Goal: Information Seeking & Learning: Learn about a topic

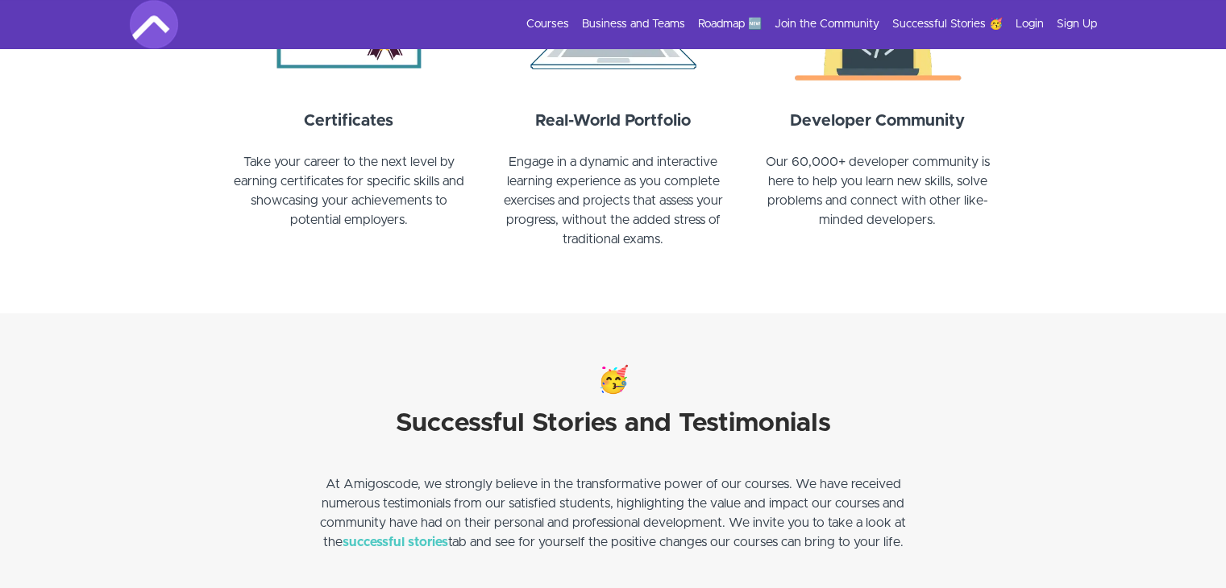
scroll to position [1896, 0]
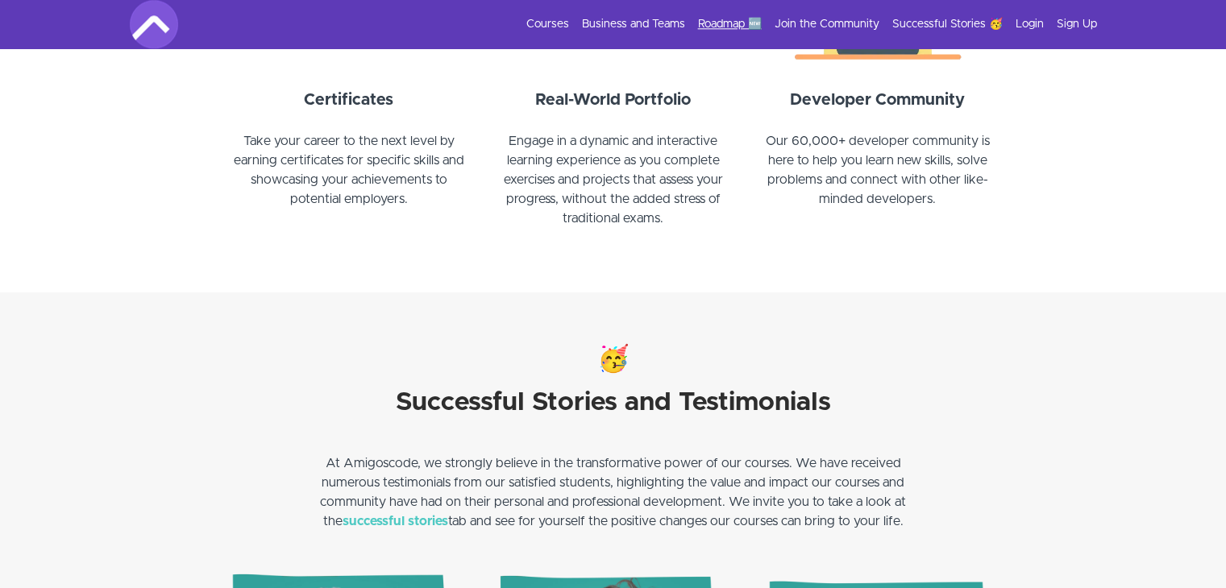
click at [706, 19] on link "Roadmap 🆕" at bounding box center [730, 24] width 64 height 16
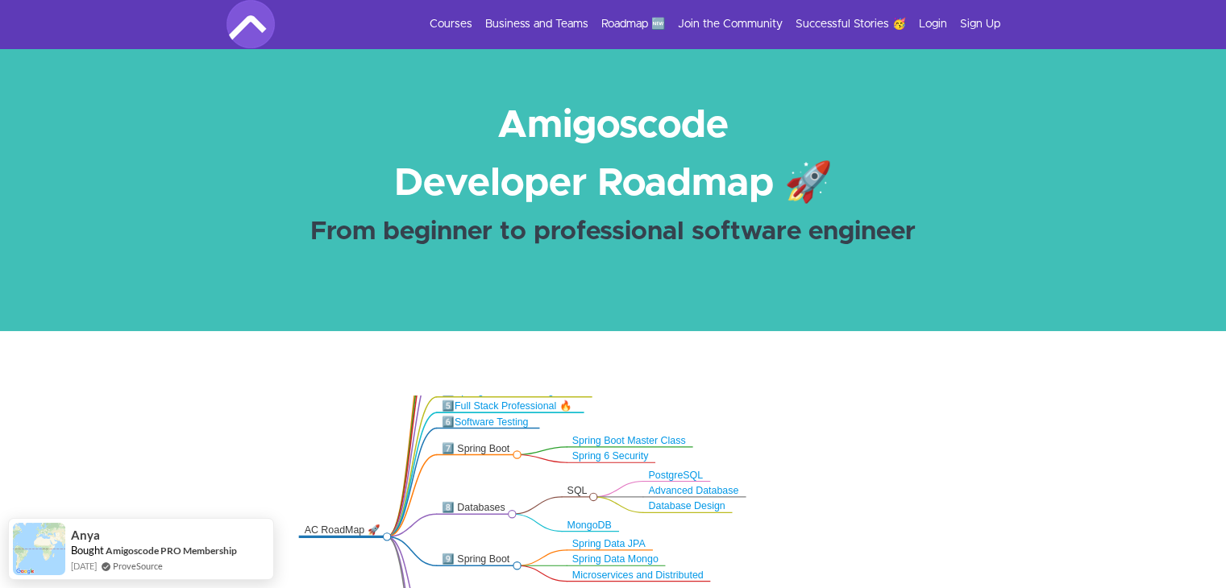
click at [526, 407] on link "Full Stack Professional 🔥" at bounding box center [513, 406] width 117 height 10
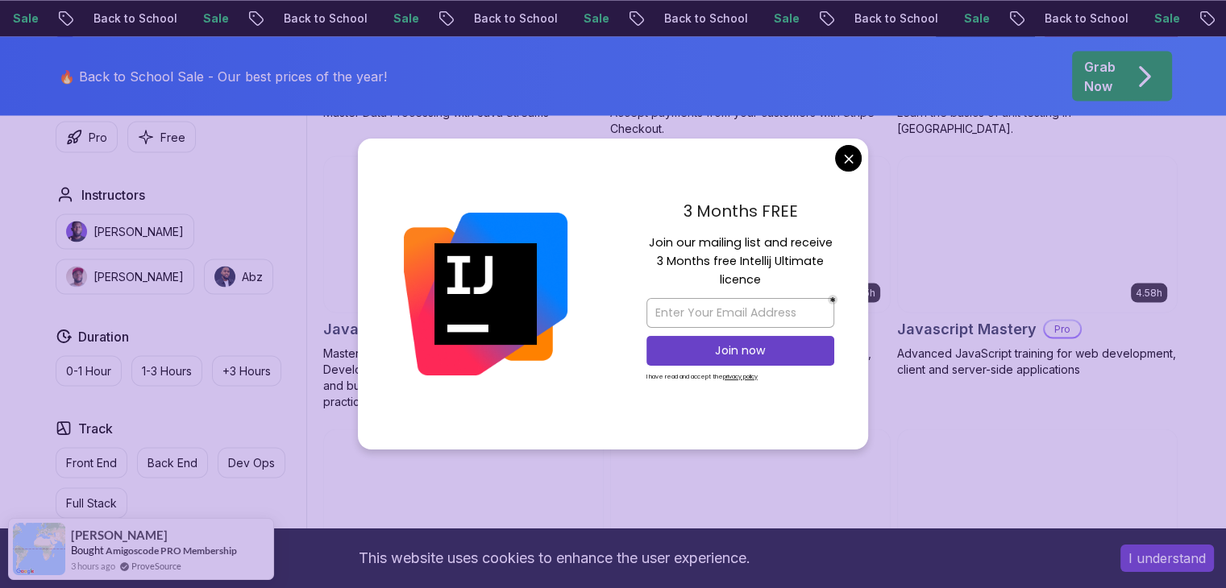
scroll to position [2997, 0]
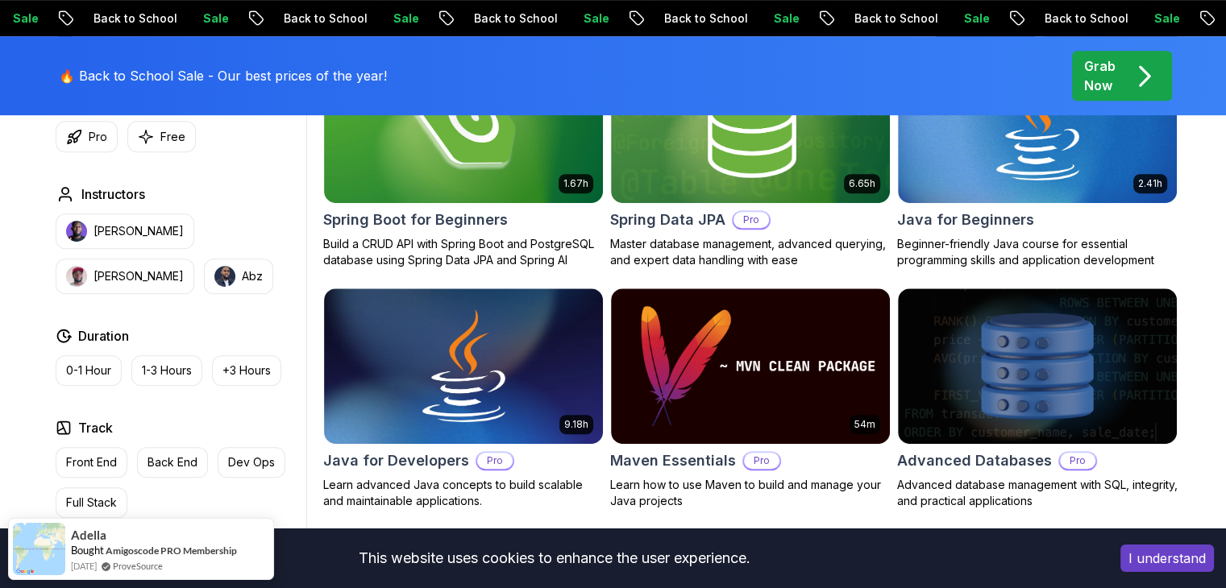
scroll to position [835, 0]
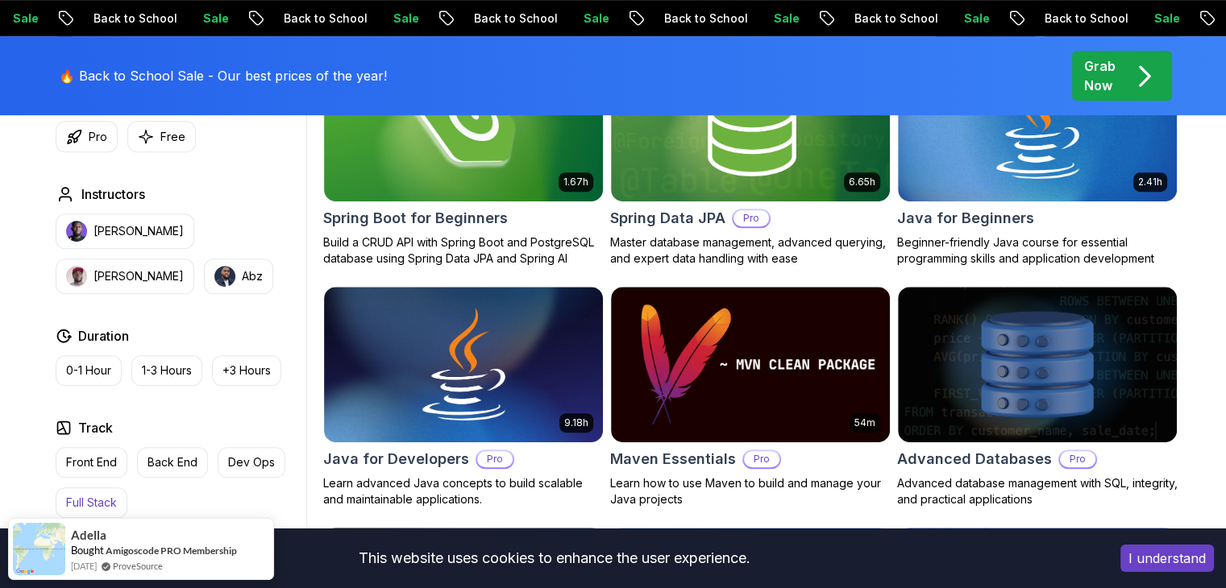
click at [105, 497] on p "Full Stack" at bounding box center [91, 503] width 51 height 16
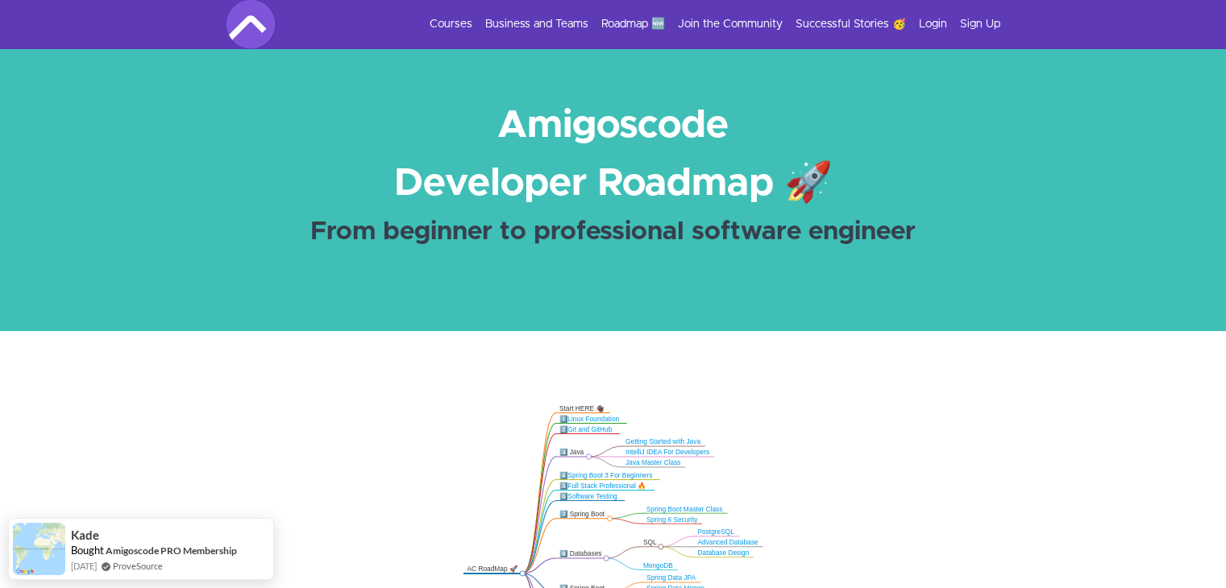
click at [619, 483] on link "Full Stack Professional 🔥" at bounding box center [606, 486] width 78 height 7
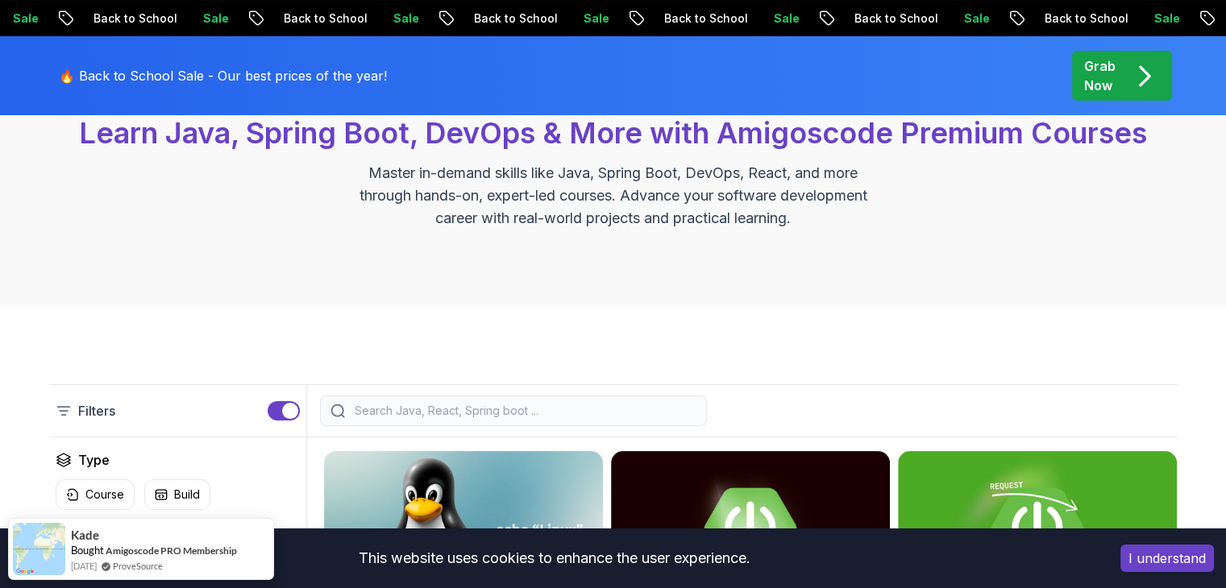
scroll to position [174, 0]
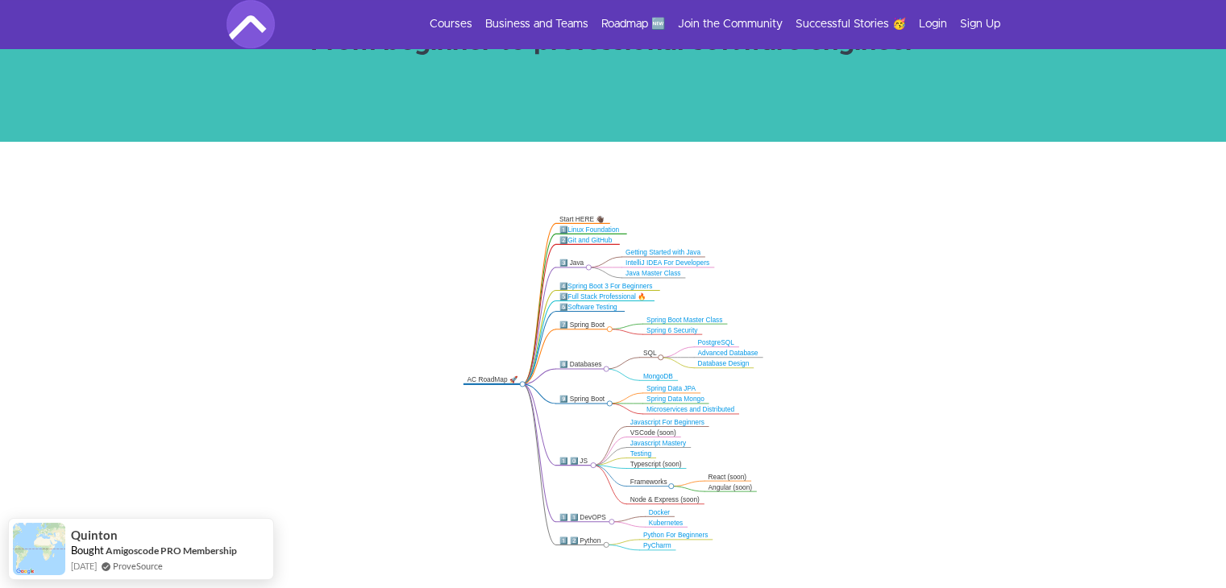
scroll to position [190, 0]
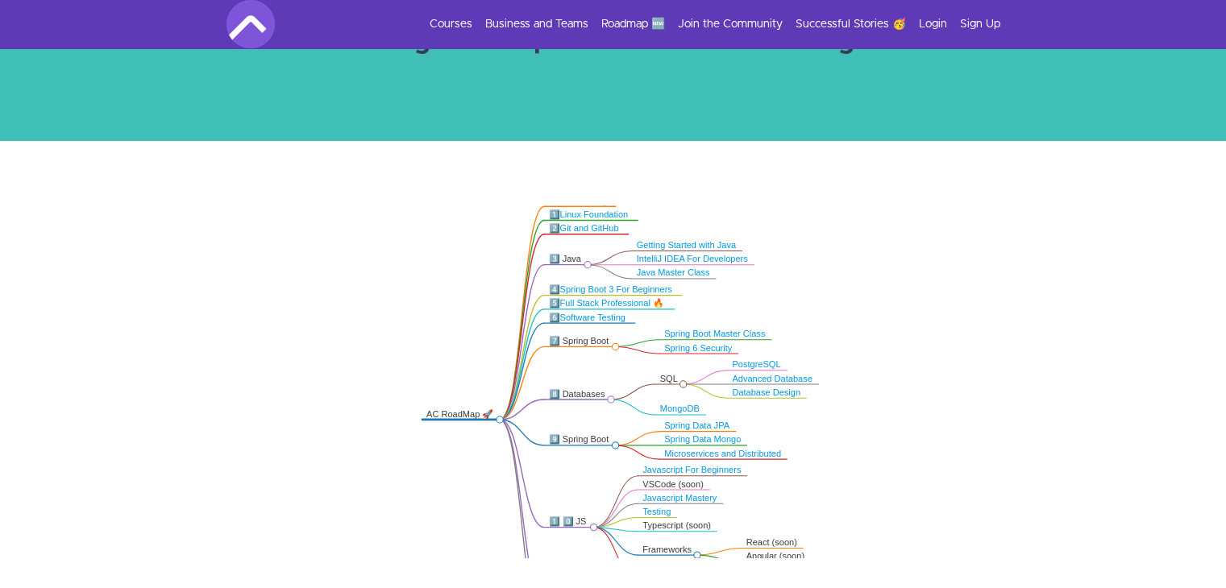
drag, startPoint x: 1008, startPoint y: 365, endPoint x: 969, endPoint y: 440, distance: 84.7
click at [969, 440] on icon ".markmap{font:300 16px/20px sans-serif}.markmap-link{fill:none}.markmap-node>ci…" at bounding box center [613, 382] width 1226 height 353
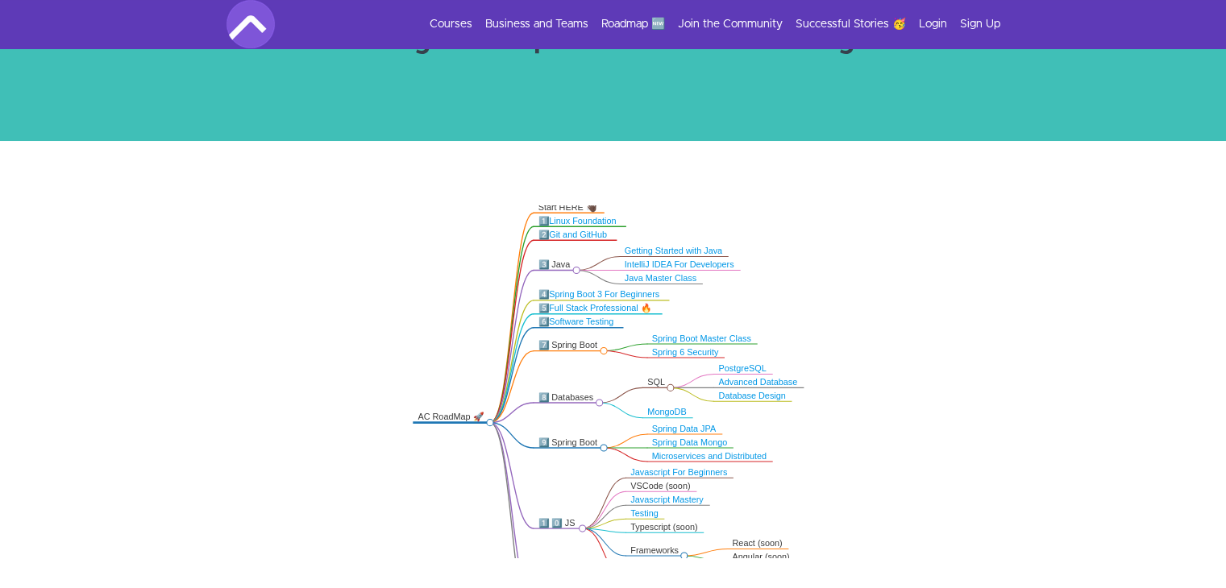
click at [606, 307] on link "Full Stack Professional 🔥" at bounding box center [600, 309] width 102 height 10
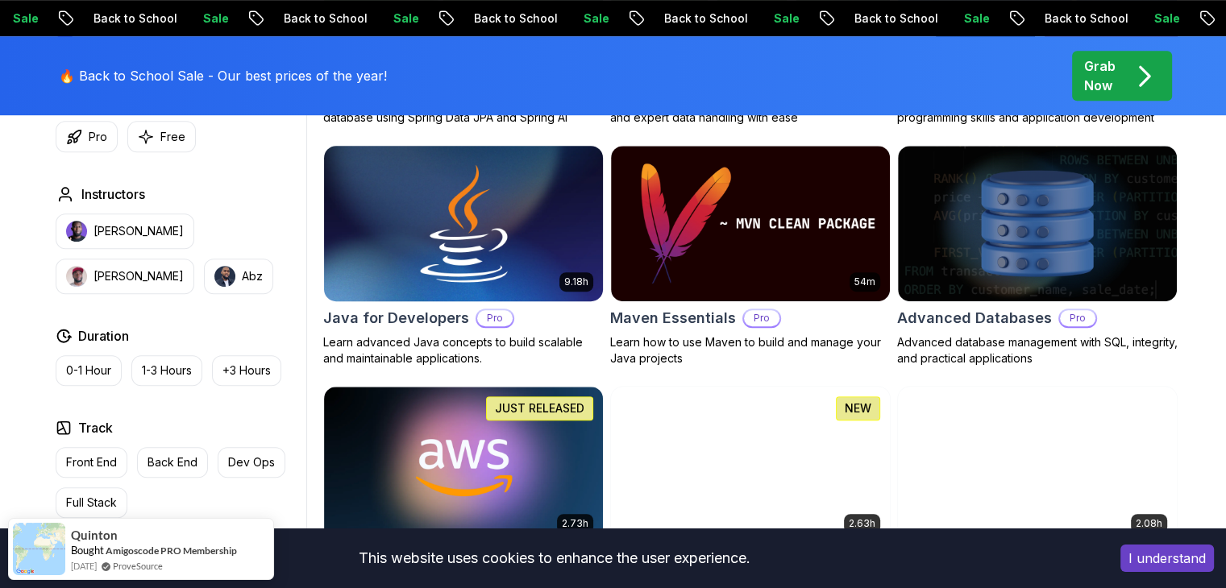
scroll to position [986, 0]
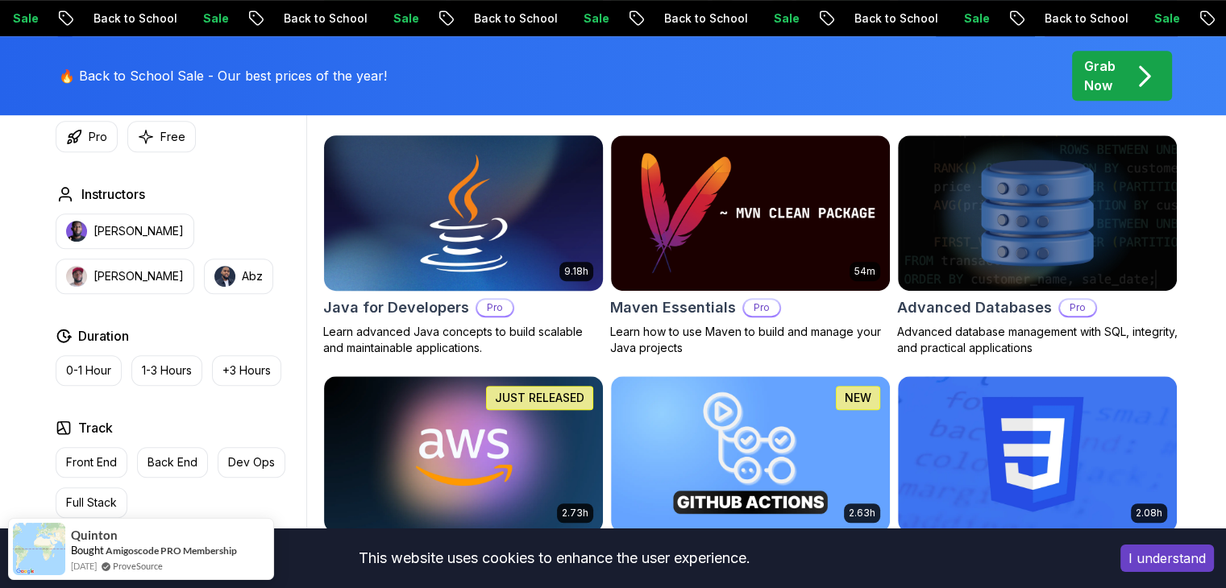
click at [409, 310] on h2 "Java for Developers" at bounding box center [396, 308] width 146 height 23
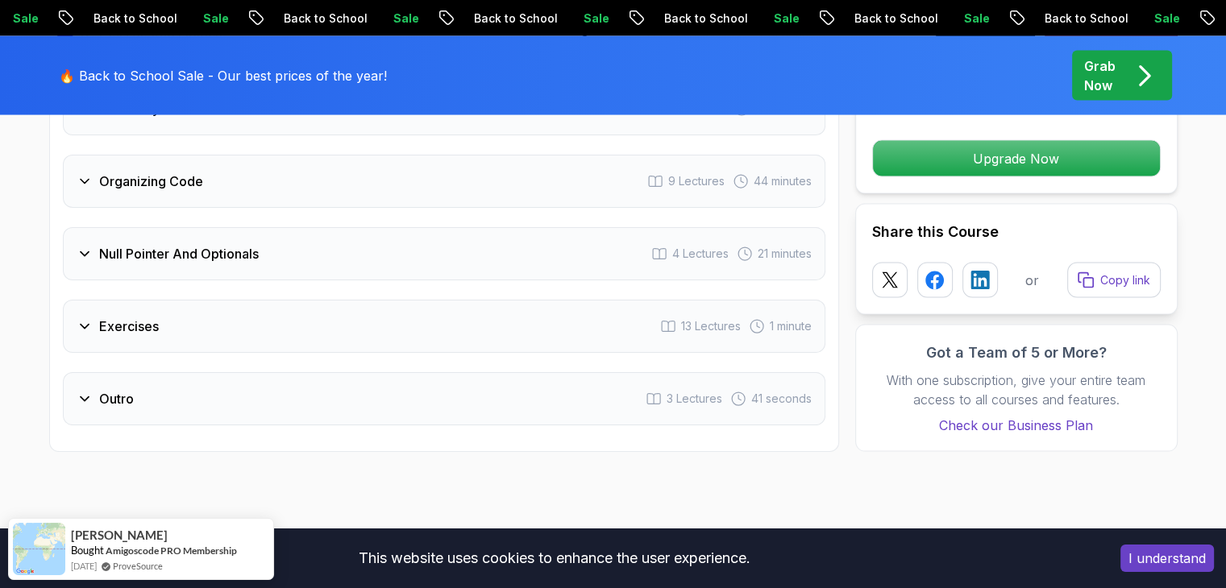
scroll to position [3336, 0]
